Goal: Information Seeking & Learning: Learn about a topic

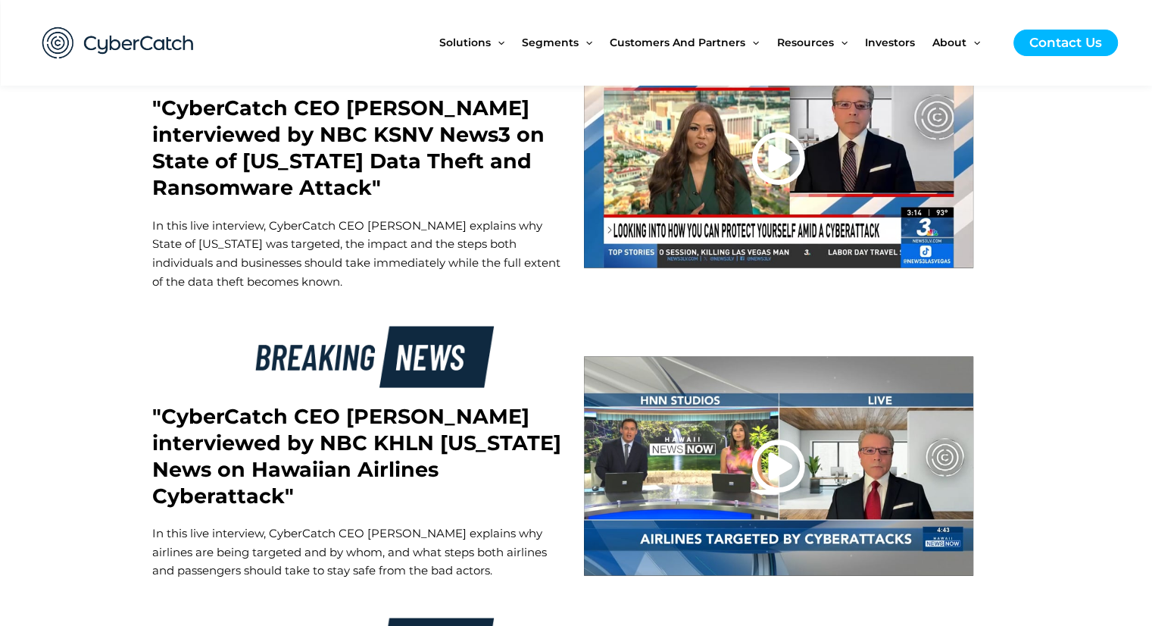
scroll to position [2727, 0]
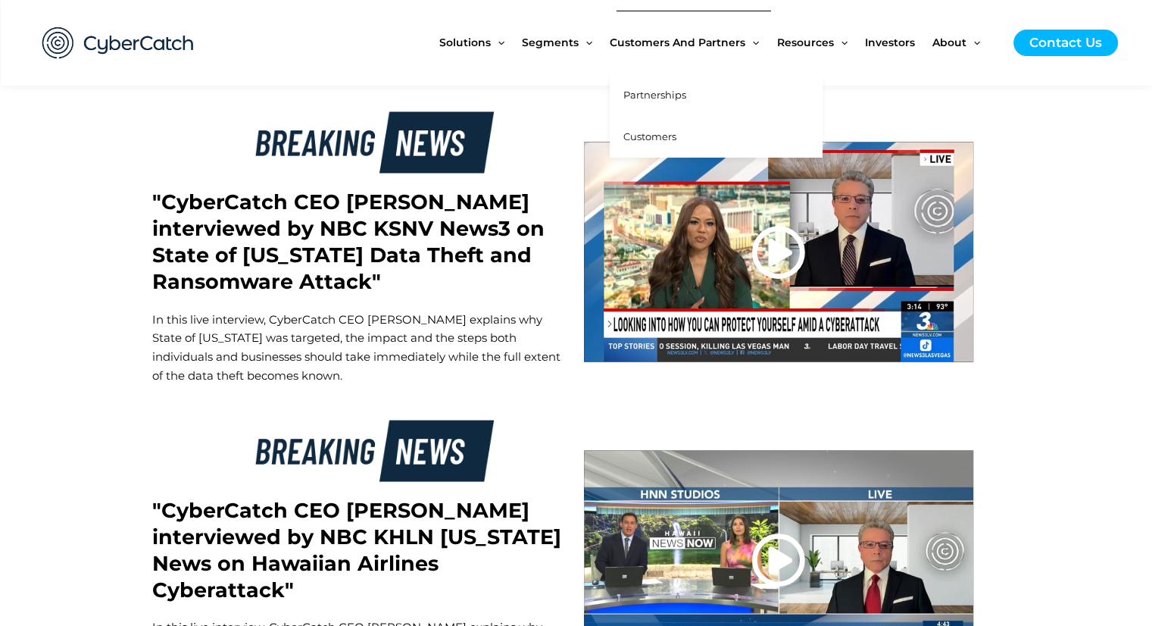
click at [652, 89] on span "Partnerships" at bounding box center [654, 95] width 63 height 12
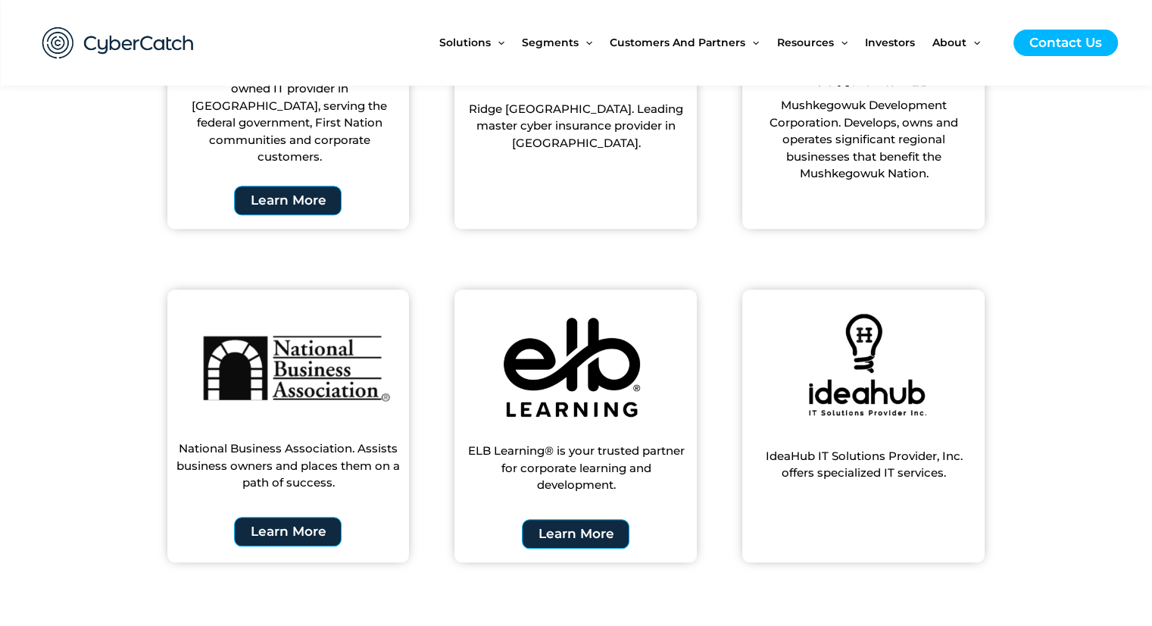
scroll to position [1515, 0]
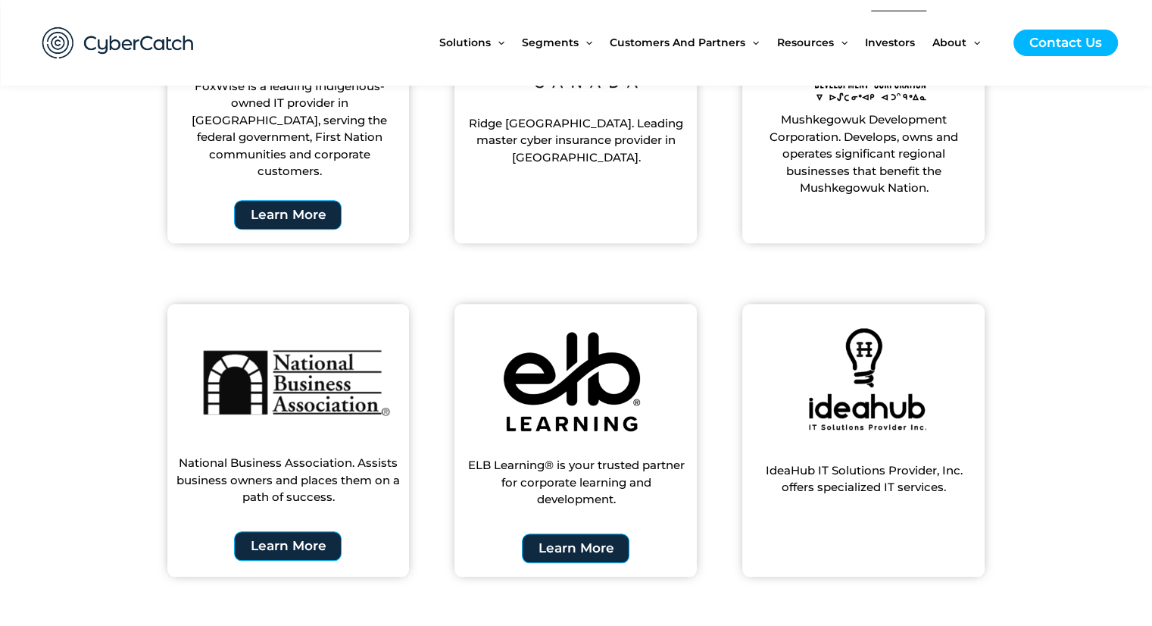
click at [898, 40] on span "Investors" at bounding box center [890, 43] width 50 height 64
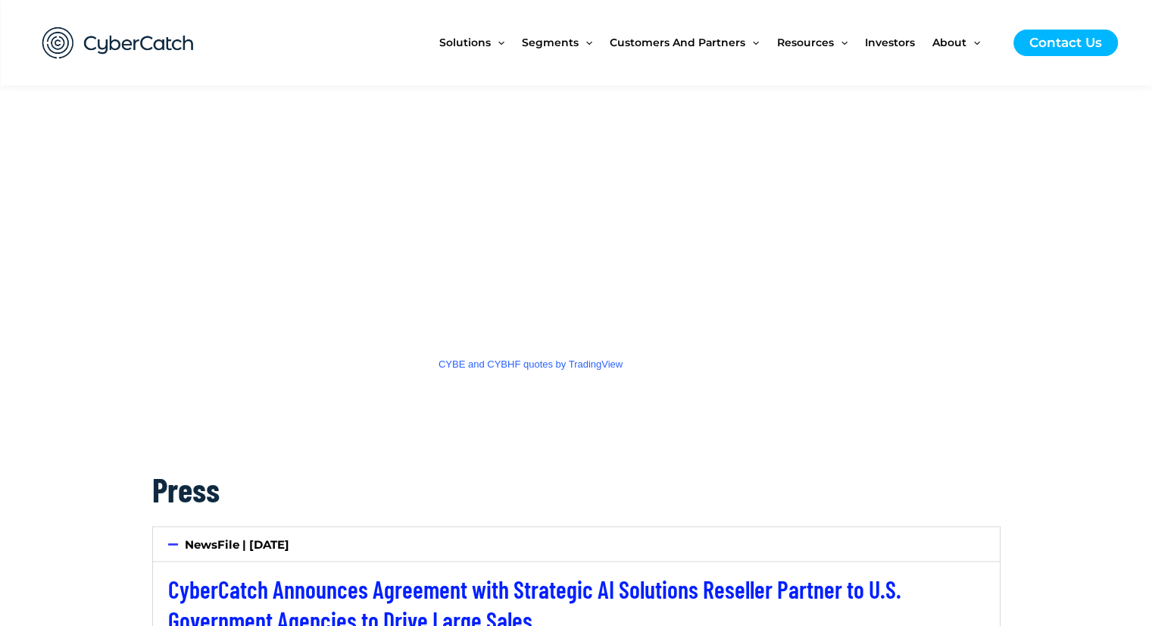
scroll to position [2651, 0]
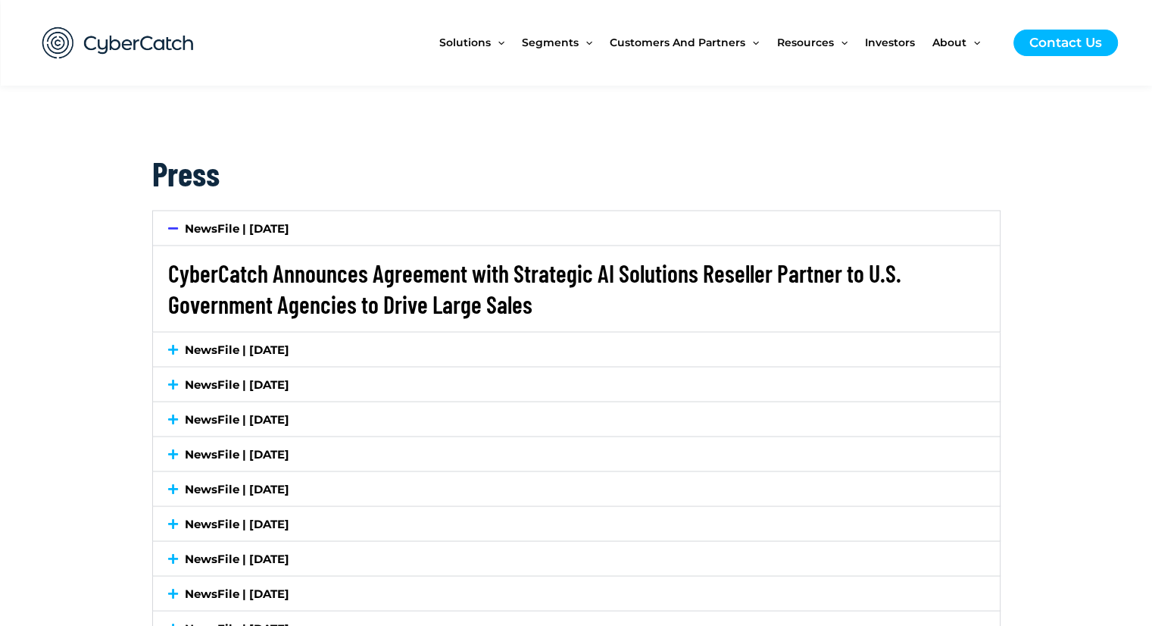
click at [294, 273] on link "CyberCatch Announces Agreement with Strategic AI Solutions Reseller Partner to …" at bounding box center [534, 288] width 733 height 61
